Goal: Task Accomplishment & Management: Manage account settings

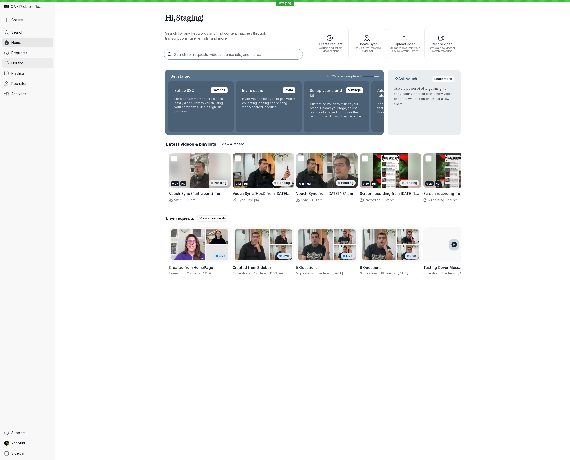
drag, startPoint x: 20, startPoint y: 70, endPoint x: 20, endPoint y: 67, distance: 2.8
click at [20, 69] on link "Playlists" at bounding box center [27, 73] width 51 height 9
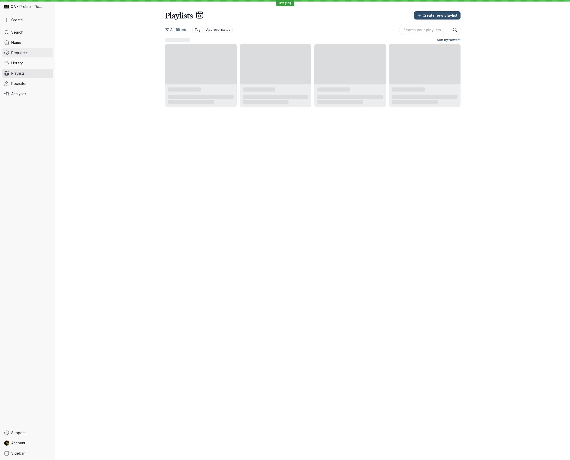
click at [17, 54] on span "Requests" at bounding box center [19, 52] width 16 height 5
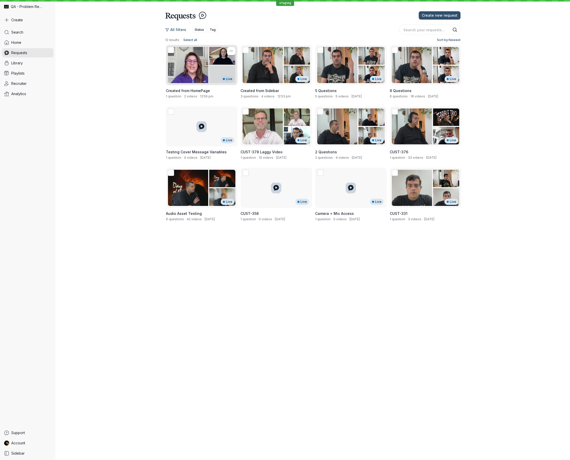
click at [188, 66] on div "Live" at bounding box center [201, 65] width 71 height 40
click at [283, 75] on div "Live" at bounding box center [275, 65] width 71 height 40
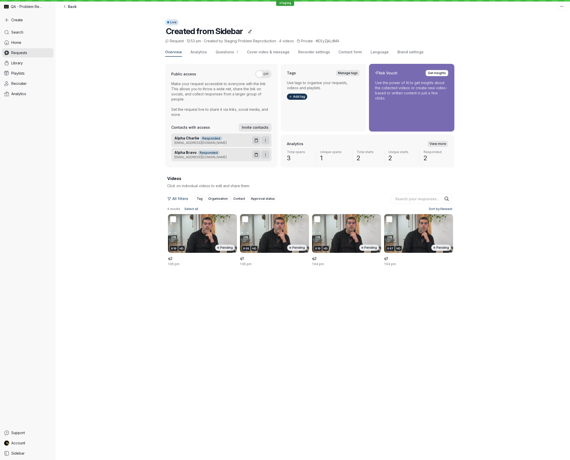
click at [324, 181] on div "Videos Click on individual videos to edit and share them. All filters Tag Organ…" at bounding box center [309, 222] width 289 height 98
click at [201, 52] on span "Analytics" at bounding box center [198, 51] width 16 height 5
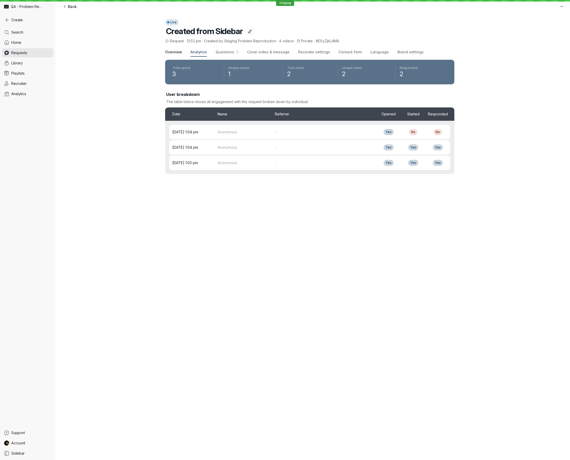
click at [181, 54] on span "Overview" at bounding box center [173, 51] width 17 height 5
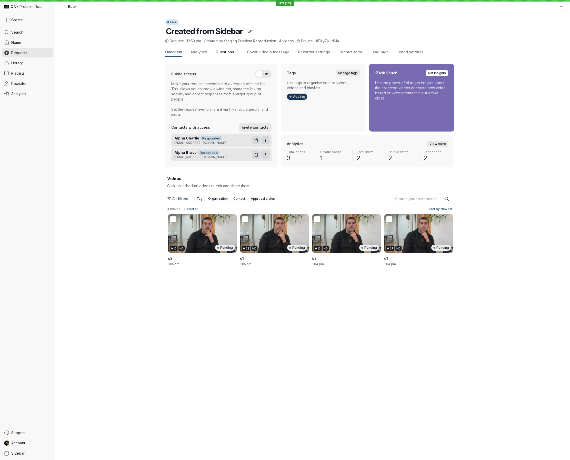
click at [222, 53] on span "Questions" at bounding box center [224, 52] width 18 height 4
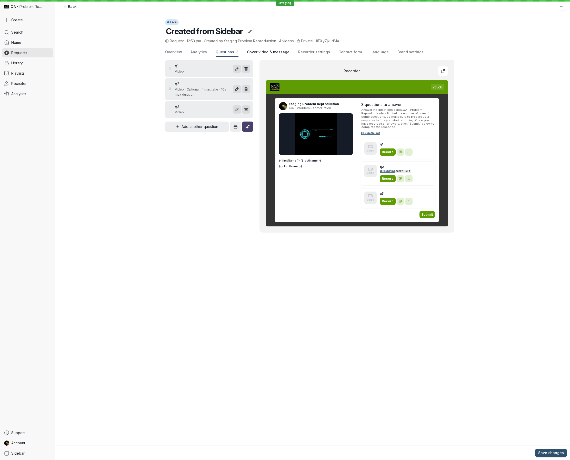
click at [266, 54] on span "Cover video & message" at bounding box center [268, 51] width 43 height 5
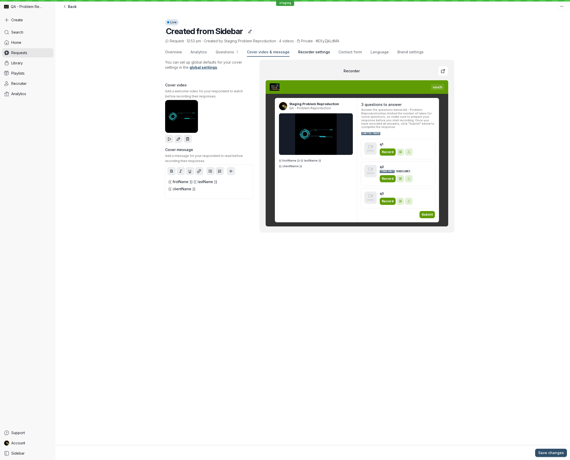
click at [310, 52] on span "Recorder settings" at bounding box center [314, 51] width 32 height 5
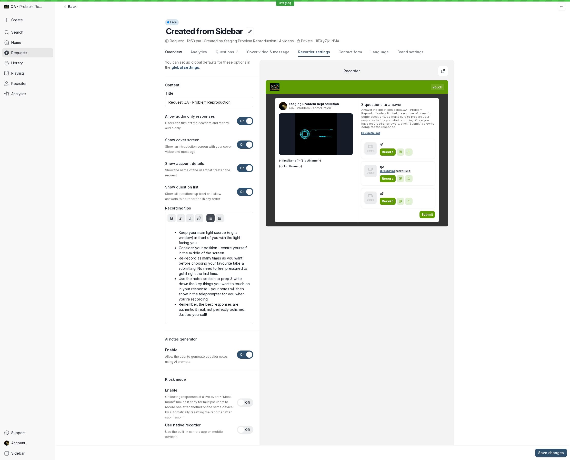
click at [178, 51] on span "Overview" at bounding box center [173, 51] width 17 height 5
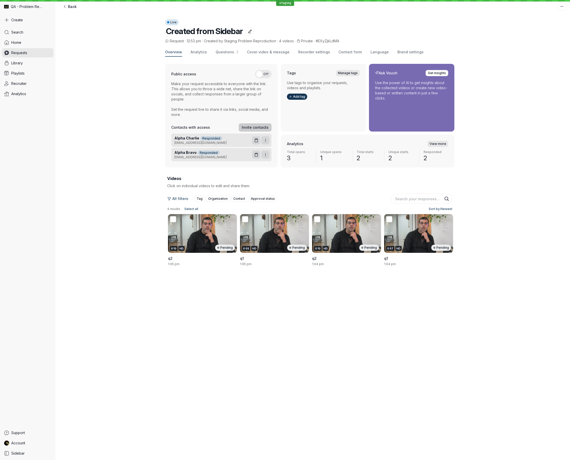
click at [259, 126] on span "Invite contacts" at bounding box center [255, 127] width 27 height 5
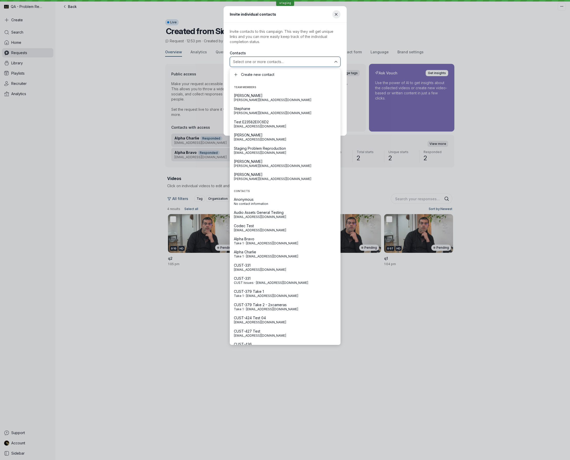
click at [267, 63] on input "text" at bounding box center [281, 61] width 98 height 5
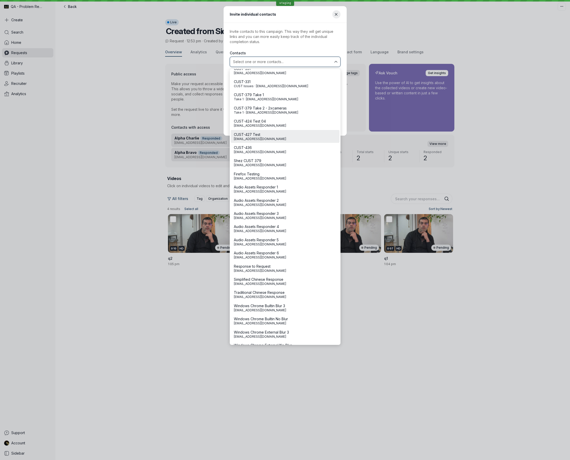
scroll to position [206, 0]
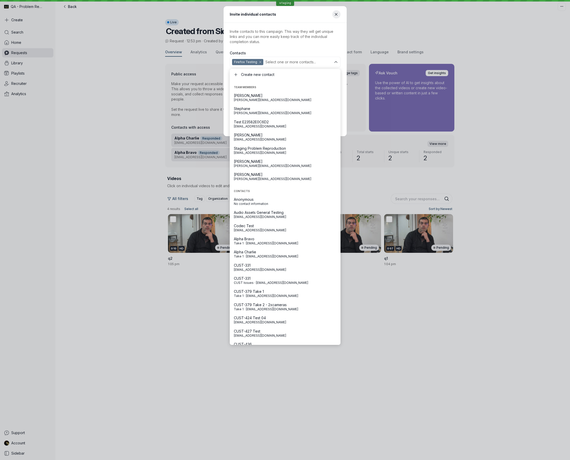
click at [299, 45] on main "Invite contacts to this campaign. This way they will get unique links and you c…" at bounding box center [284, 69] width 123 height 93
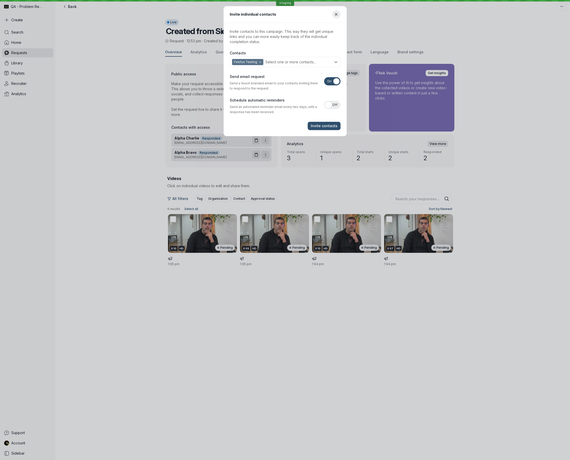
click at [335, 81] on div at bounding box center [336, 81] width 6 height 6
click at [0, 0] on input "On Off" at bounding box center [0, 0] width 0 height 0
click at [329, 128] on span "Invite contacts" at bounding box center [324, 125] width 27 height 5
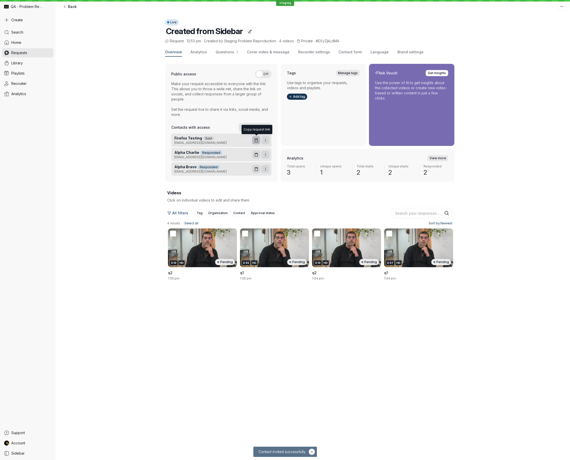
click at [256, 141] on icon "button" at bounding box center [256, 140] width 4 height 4
